Goal: Use online tool/utility

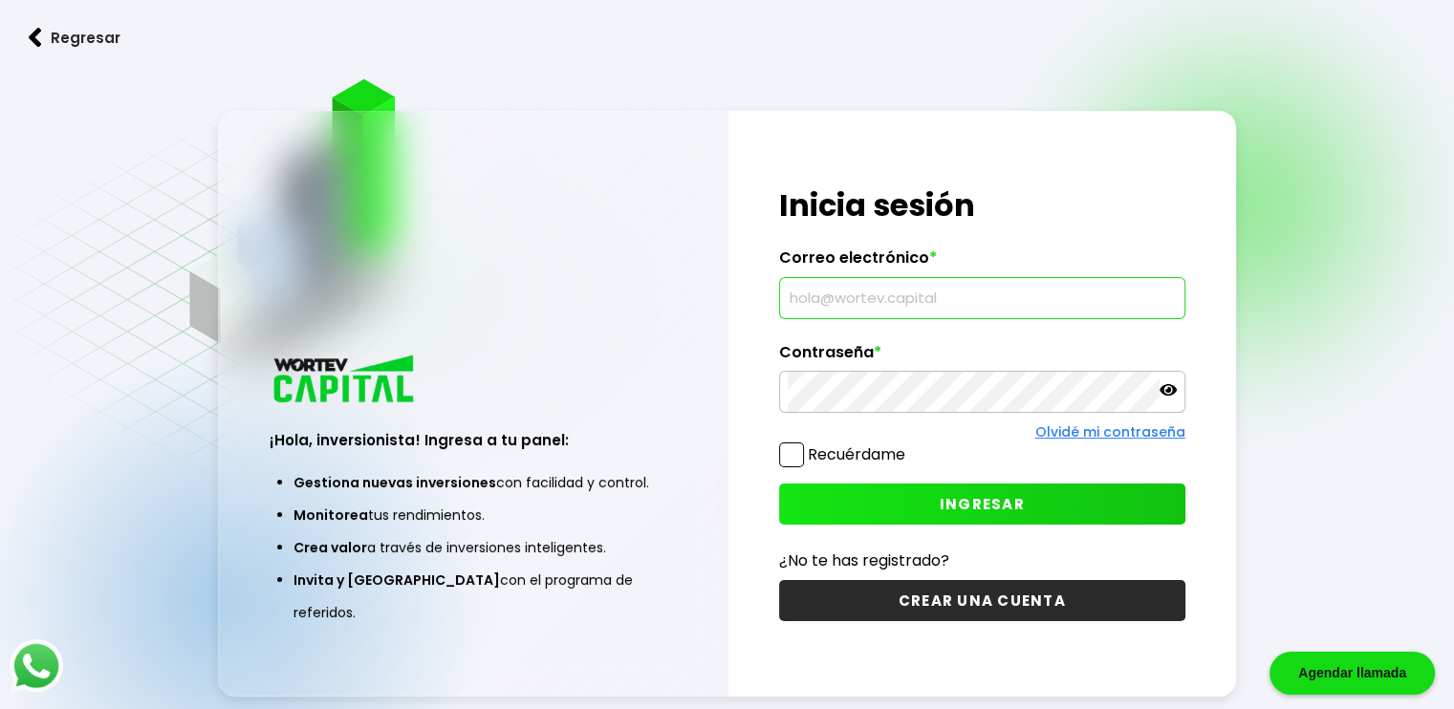
click at [909, 305] on input "text" at bounding box center [982, 298] width 389 height 40
type input "[EMAIL_ADDRESS][DOMAIN_NAME]"
click at [998, 495] on span "INGRESAR" at bounding box center [982, 504] width 85 height 20
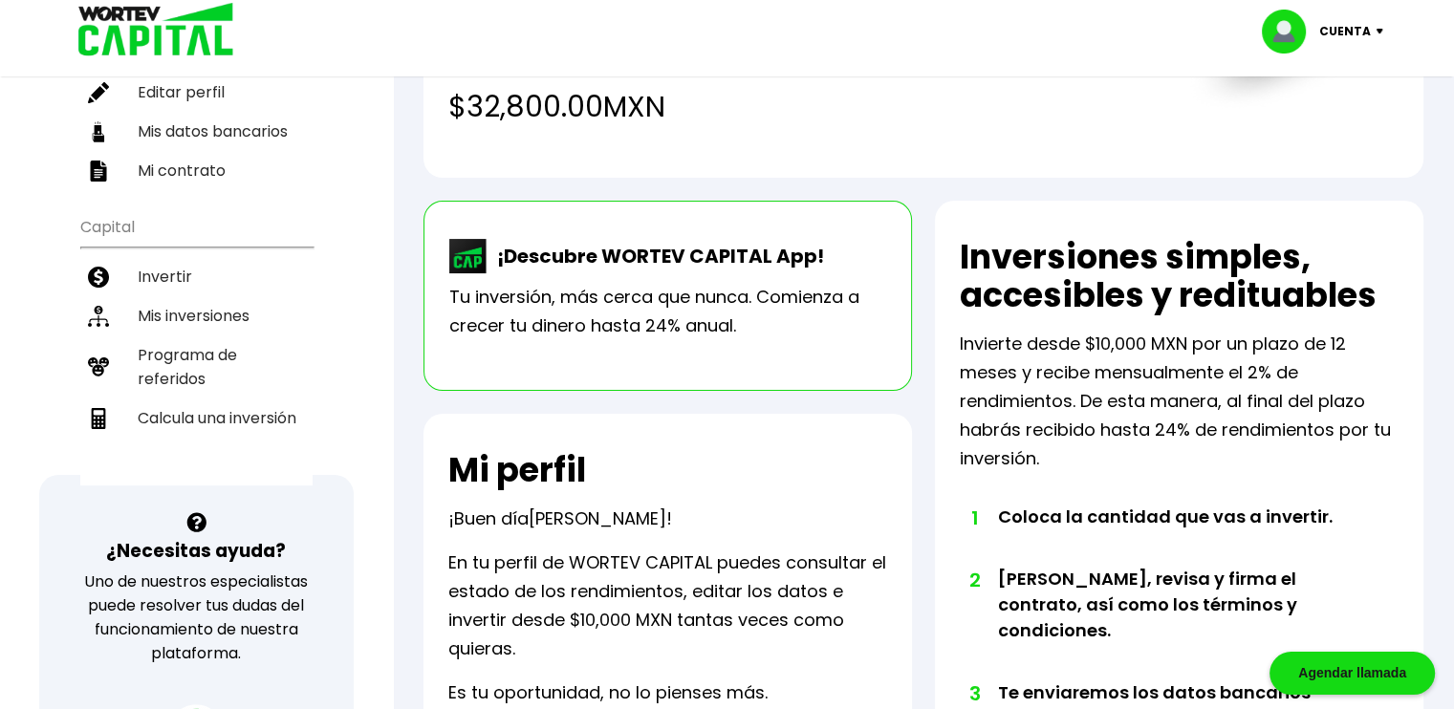
scroll to position [287, 0]
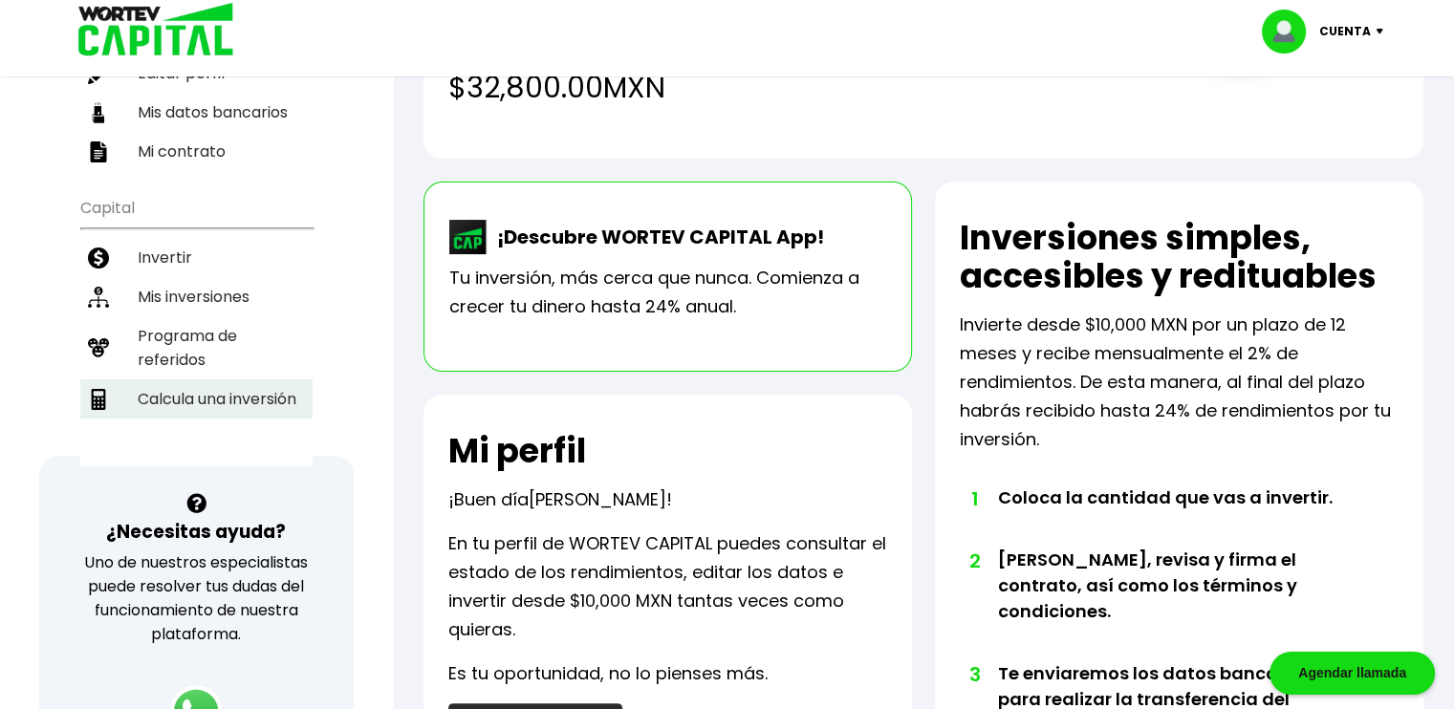
click at [235, 379] on li "Calcula una inversión" at bounding box center [196, 398] width 232 height 39
select select "1"
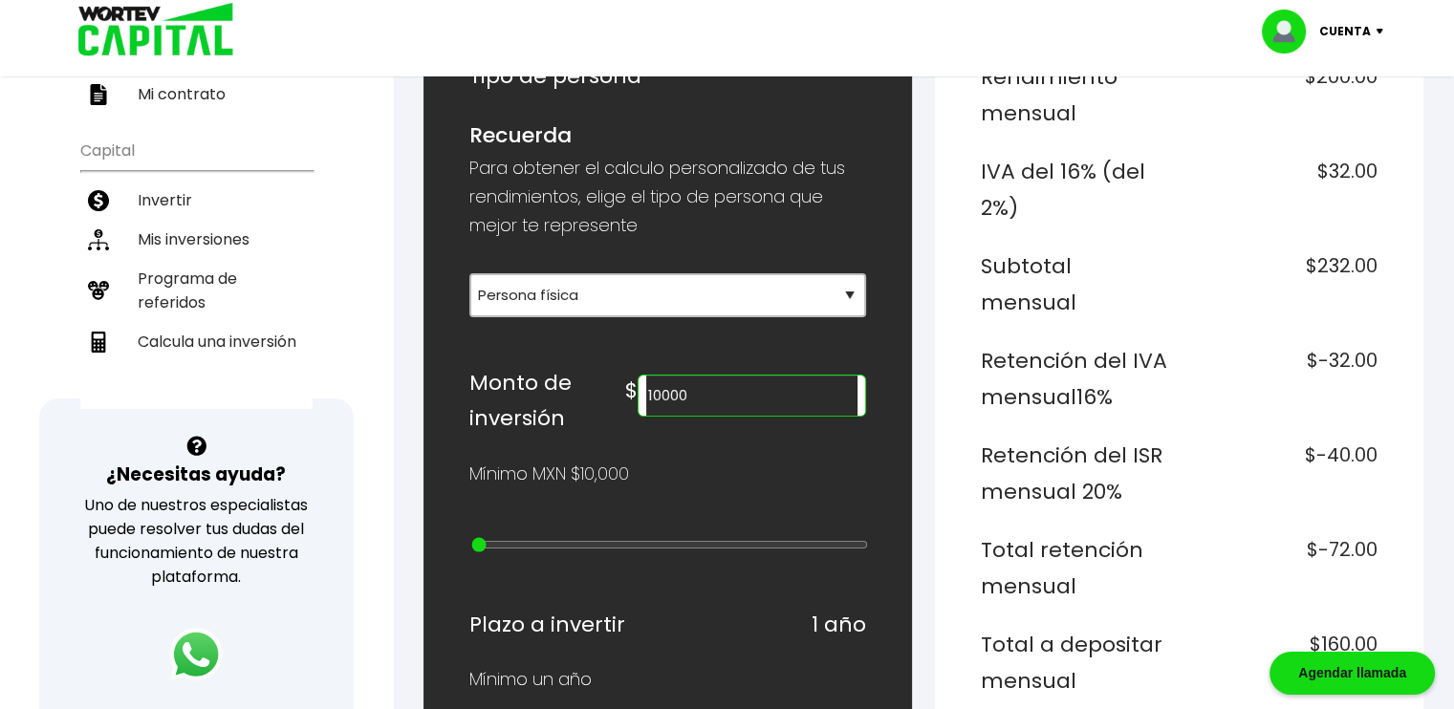
scroll to position [382, 0]
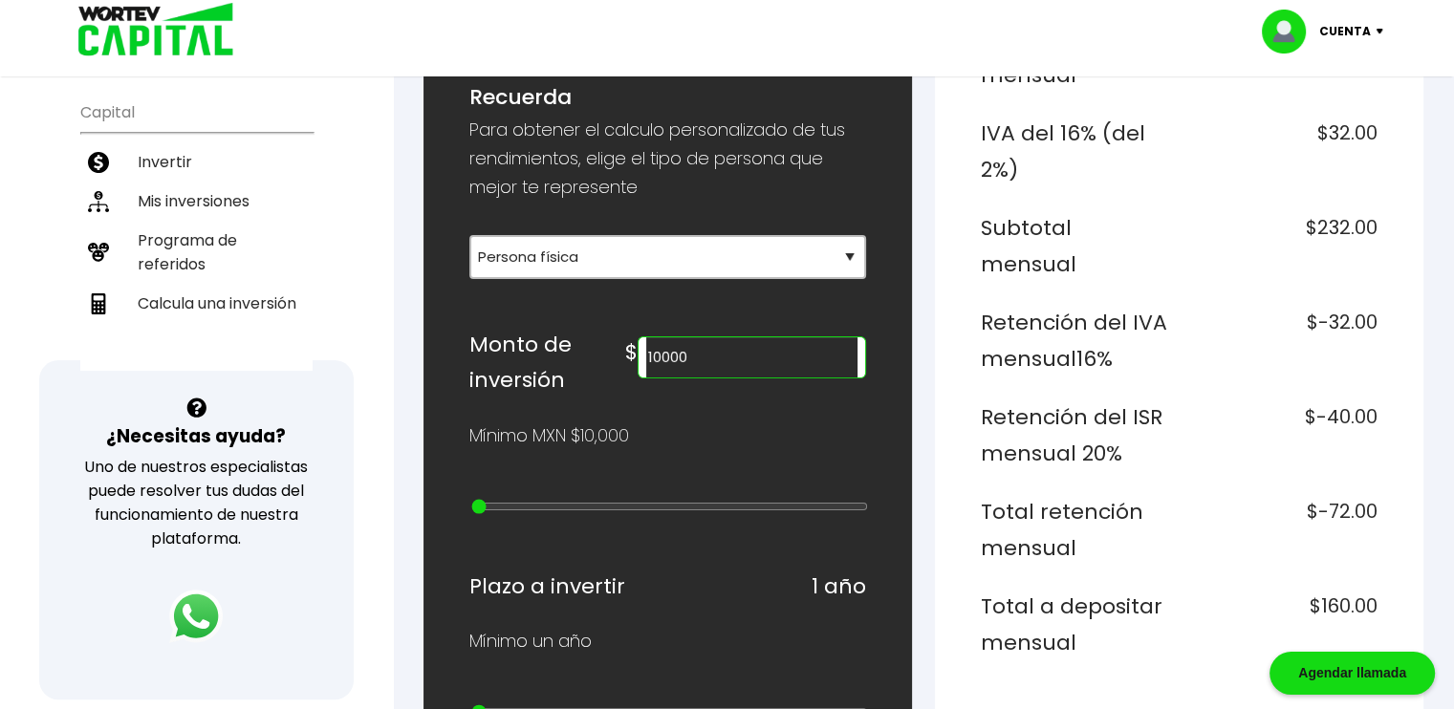
click at [685, 352] on input "10000" at bounding box center [751, 357] width 211 height 40
type input "490000"
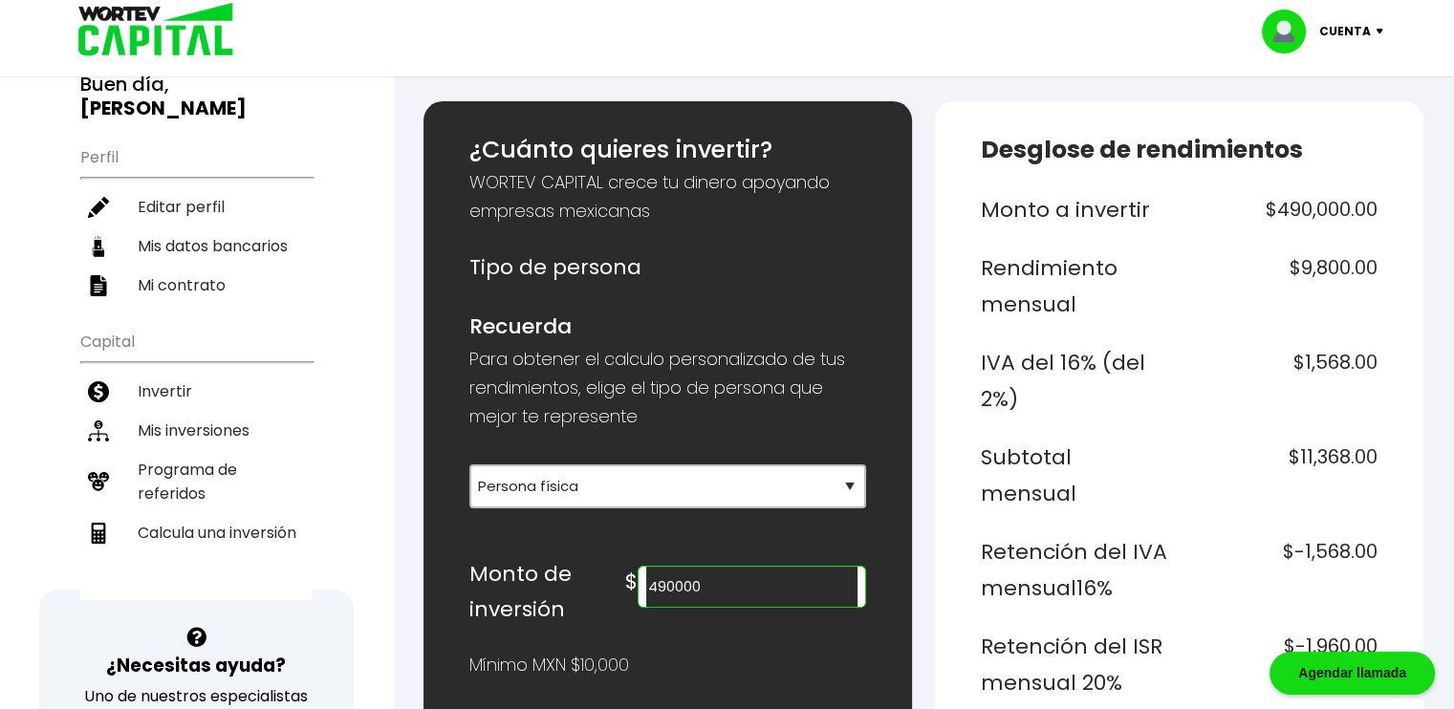
scroll to position [191, 0]
